Goal: Information Seeking & Learning: Find specific page/section

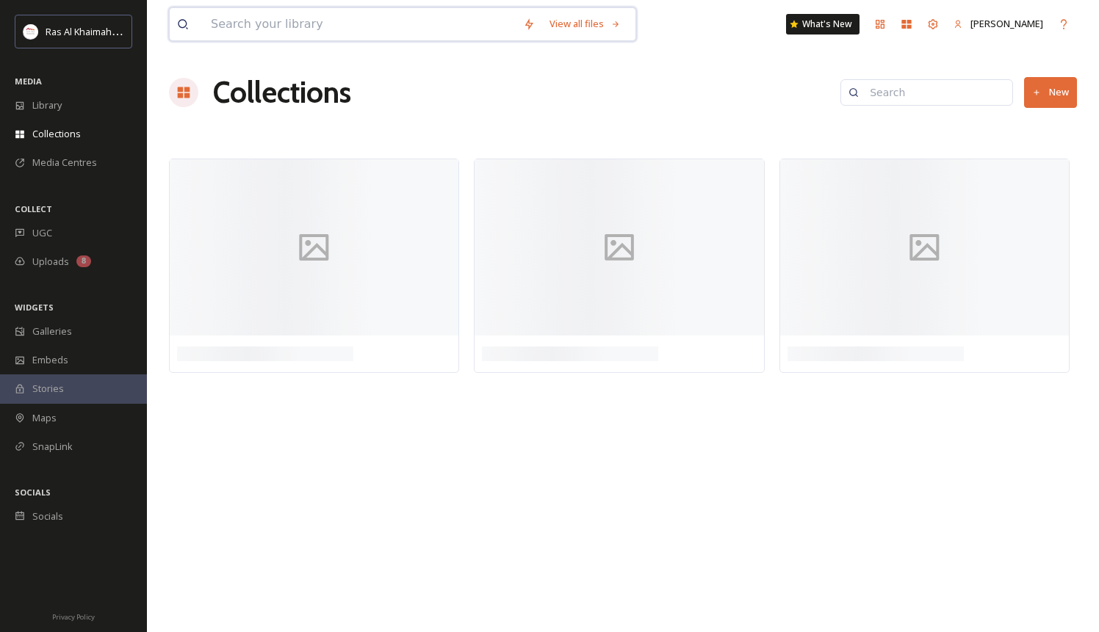
click at [267, 21] on input at bounding box center [359, 24] width 312 height 32
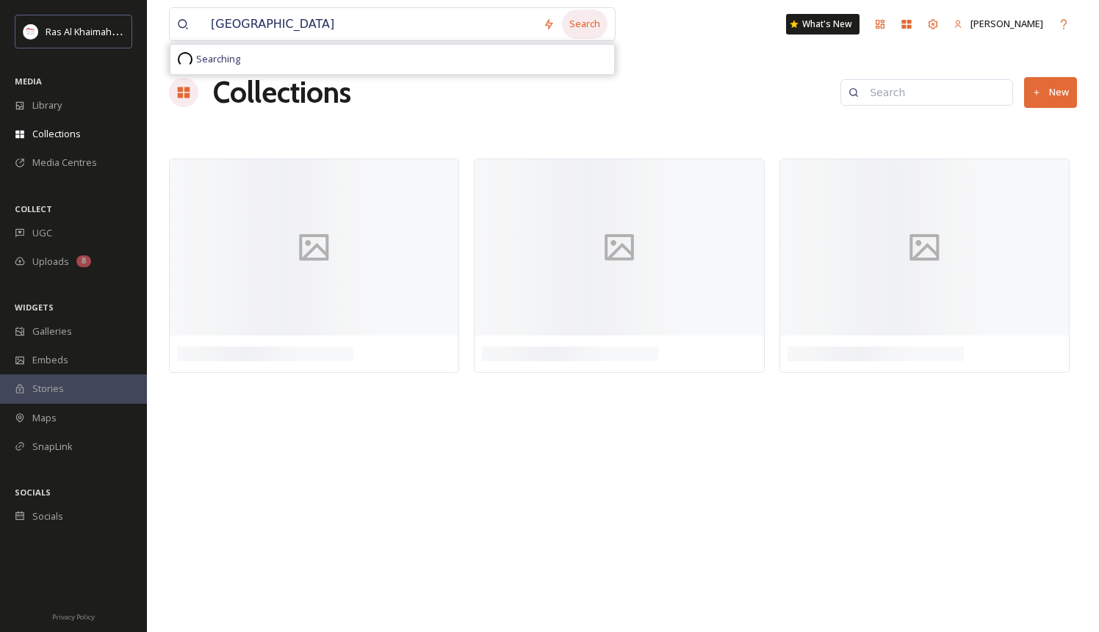
click at [607, 23] on div "Search" at bounding box center [585, 24] width 46 height 29
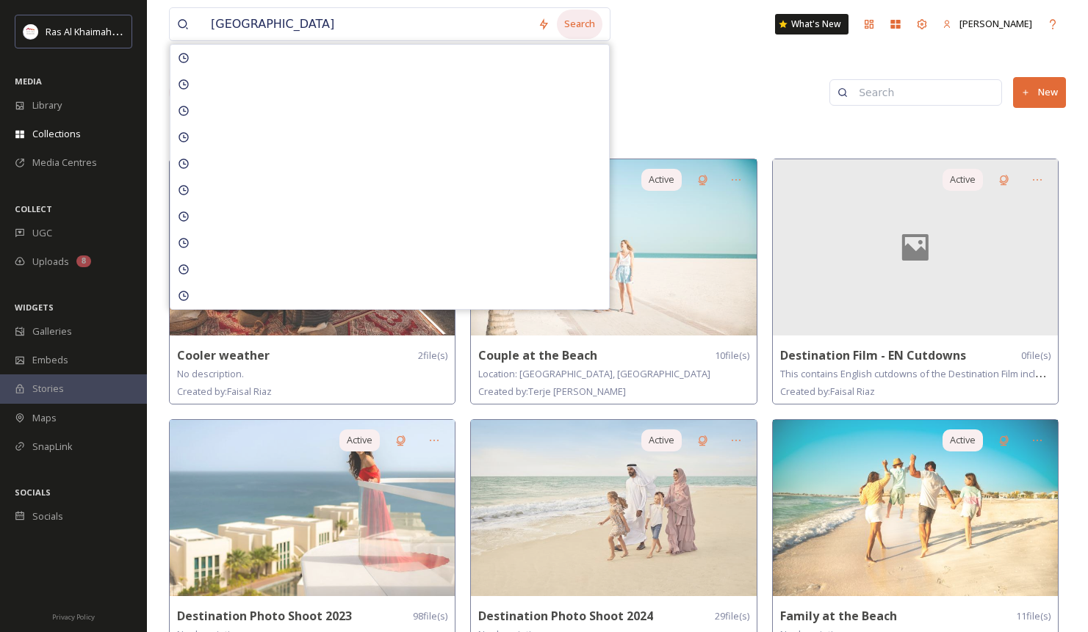
click at [593, 25] on div "Search" at bounding box center [580, 24] width 46 height 29
click at [391, 29] on input "[GEOGRAPHIC_DATA]" at bounding box center [366, 24] width 327 height 32
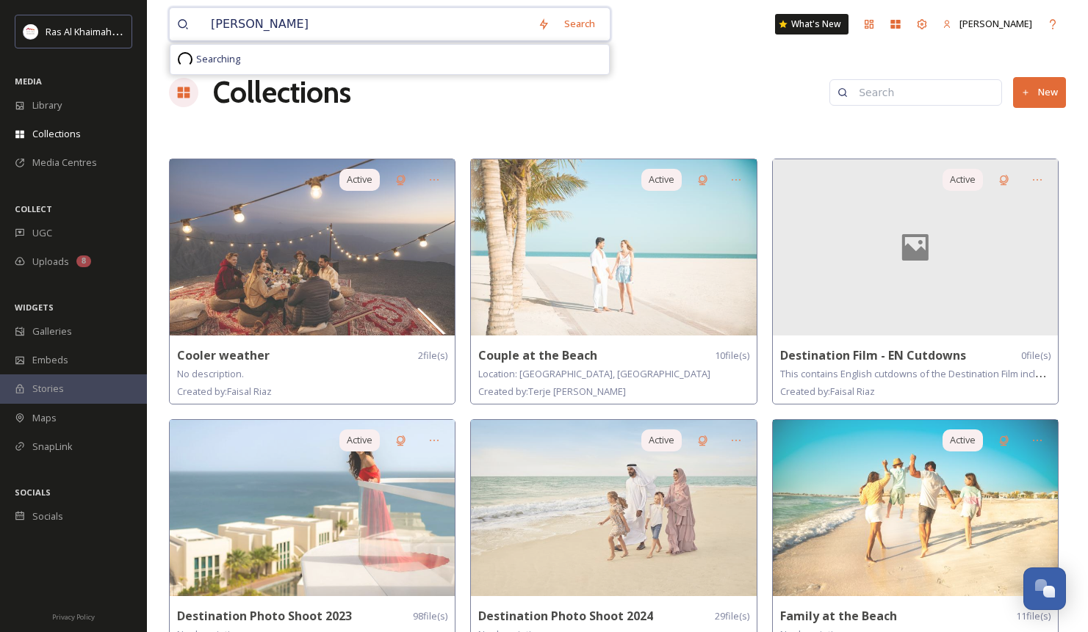
type input "[GEOGRAPHIC_DATA]"
click at [596, 24] on div "Search" at bounding box center [580, 24] width 46 height 29
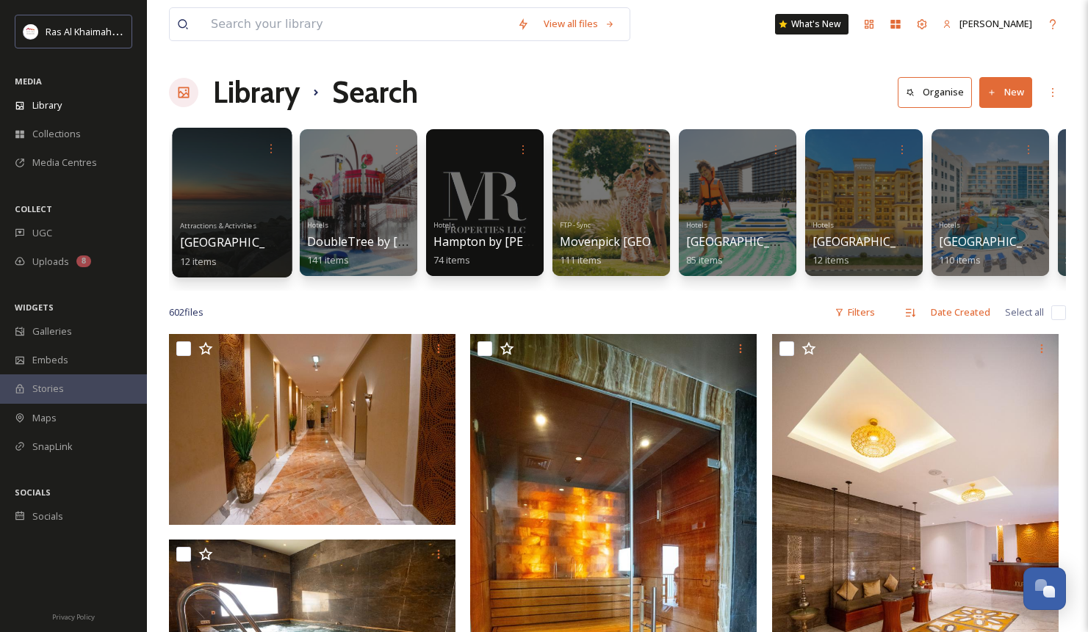
click at [268, 217] on div "Attractions & Activities Al Marjan Island 12 items" at bounding box center [232, 242] width 105 height 54
click at [245, 218] on link "Attractions & Activities Al Marjan Island 12 items" at bounding box center [240, 242] width 120 height 51
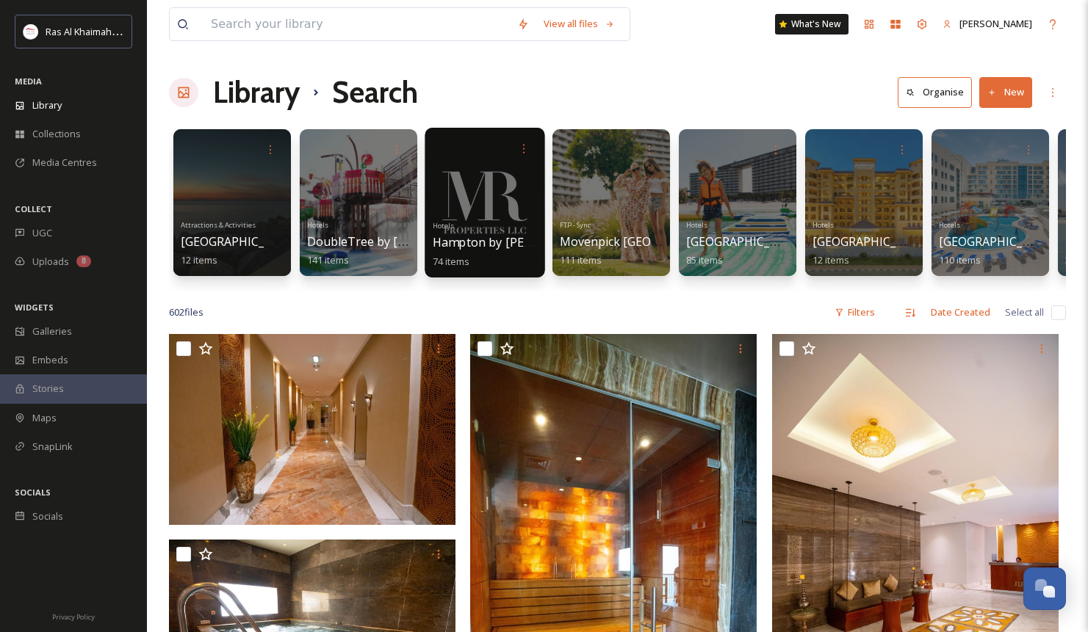
scroll to position [0, 240]
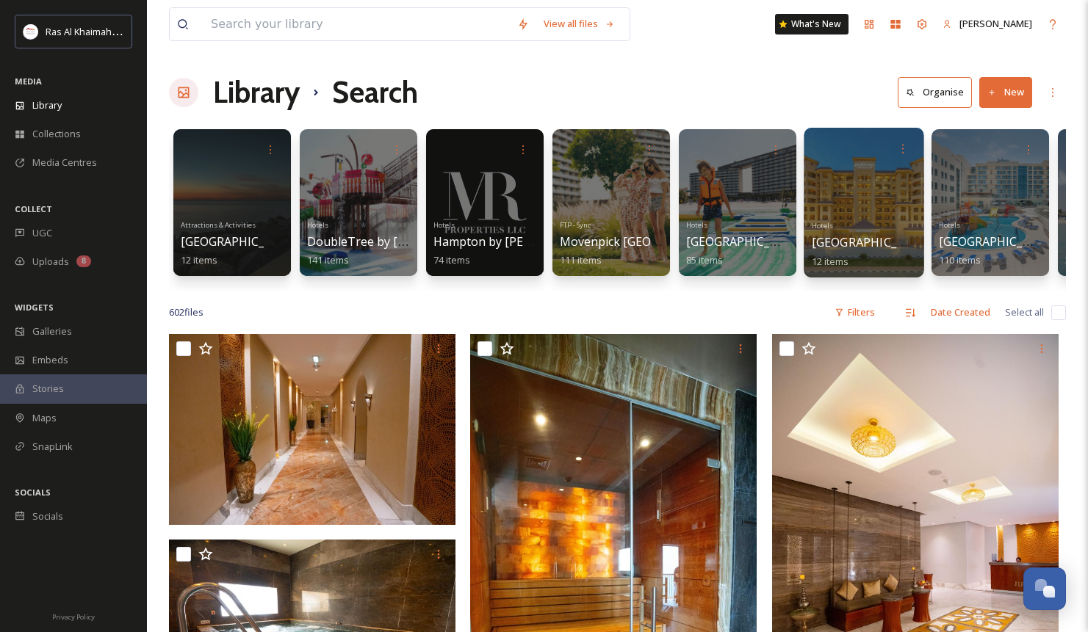
scroll to position [0, 240]
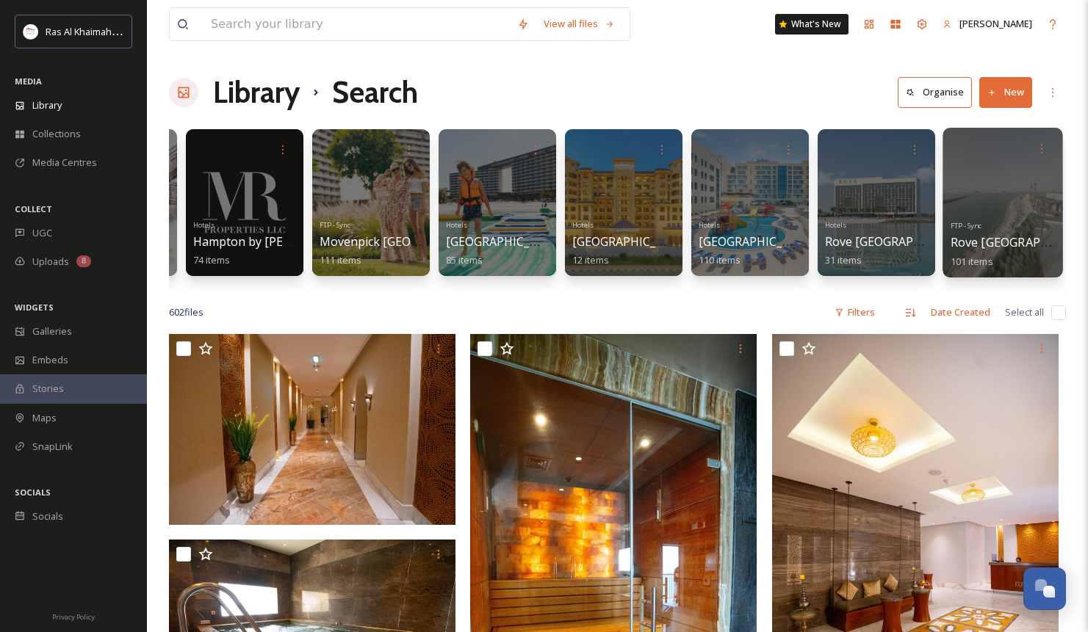
click at [1008, 228] on div "FTP - Sync Rove Al Marjan Island 101 items" at bounding box center [1002, 242] width 105 height 54
click at [1010, 181] on div at bounding box center [1002, 203] width 120 height 150
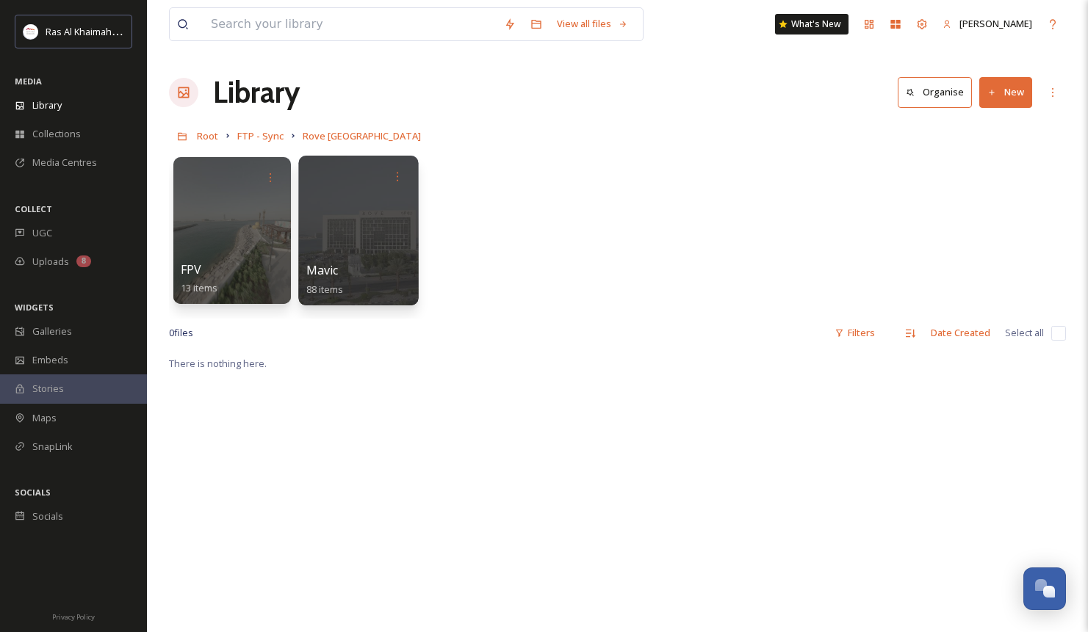
click at [364, 217] on div at bounding box center [358, 231] width 120 height 150
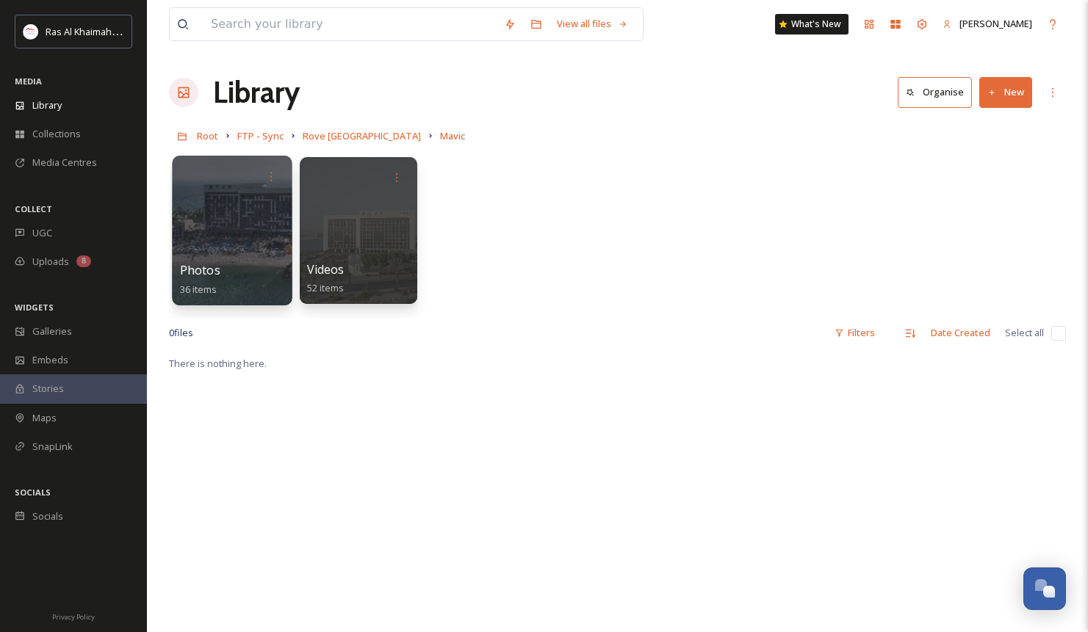
click at [223, 226] on div at bounding box center [232, 231] width 120 height 150
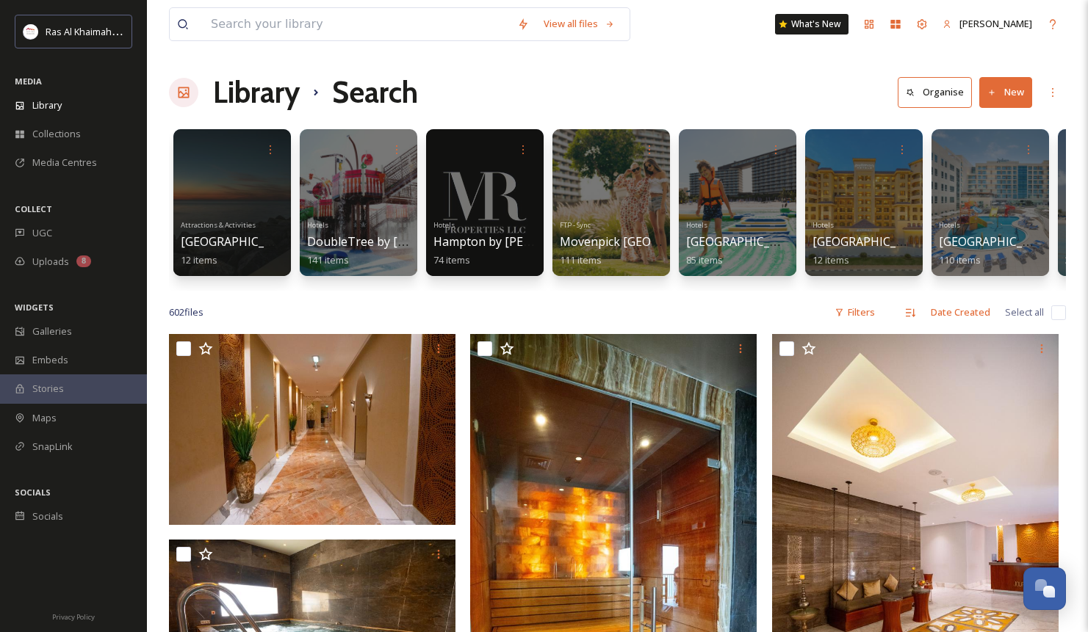
scroll to position [0, 240]
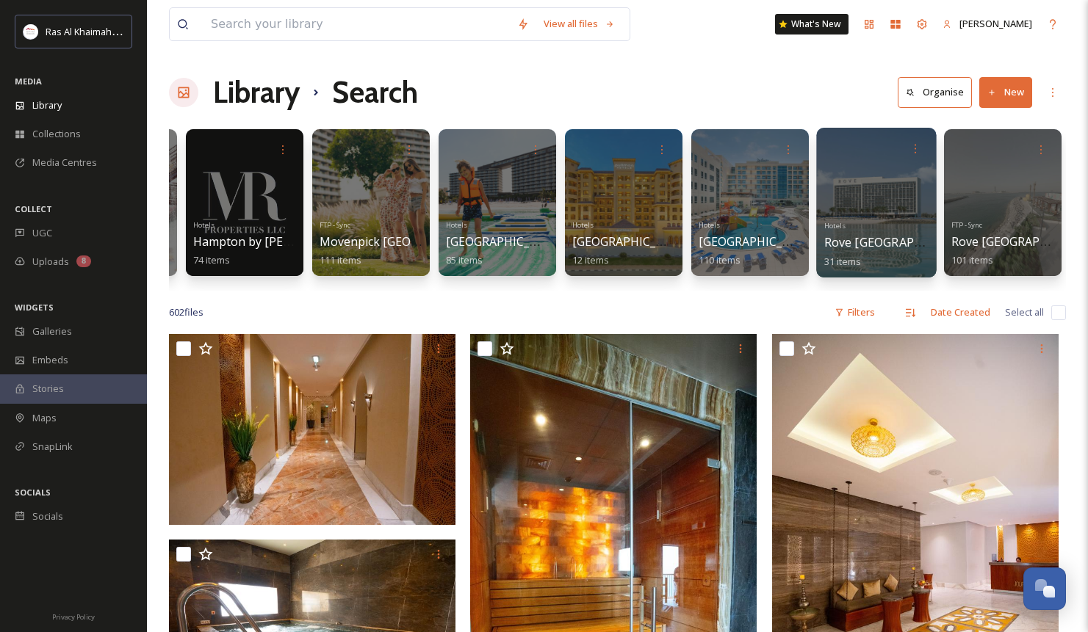
click at [903, 203] on div at bounding box center [876, 203] width 120 height 150
